Goal: Ask a question

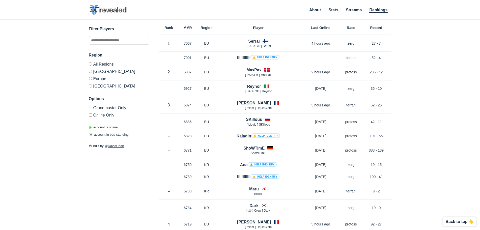
click at [103, 80] on label "Europe" at bounding box center [119, 78] width 61 height 7
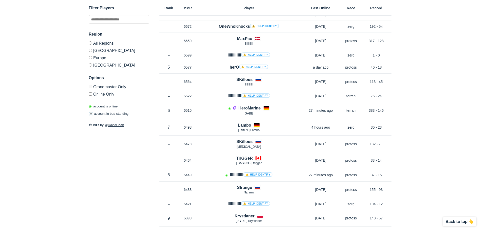
scroll to position [172, 0]
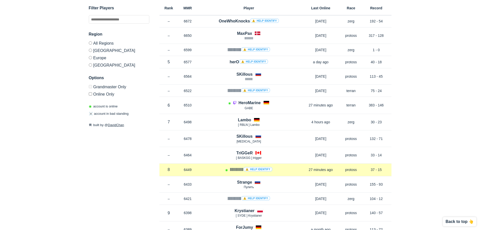
click at [232, 168] on h4 "IIIIIIIIIIII ⚠️ Help identify" at bounding box center [251, 170] width 42 height 6
click at [216, 169] on div "◉ IIIIIIIIIIII ⚠️ Help identify" at bounding box center [248, 170] width 103 height 6
drag, startPoint x: 226, startPoint y: 168, endPoint x: 234, endPoint y: 169, distance: 7.6
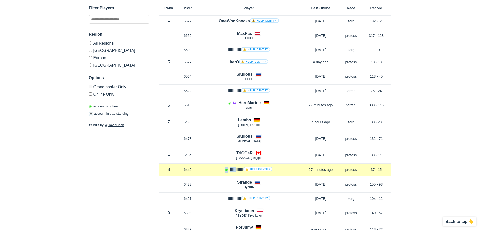
click at [234, 169] on div "◉ IIIIIIIIIIII ⚠️ Help identify" at bounding box center [248, 170] width 103 height 6
click at [227, 170] on div "◉ IIIIIIIIIIII ⚠️ Help identify" at bounding box center [248, 170] width 103 height 6
